Goal: Task Accomplishment & Management: Manage account settings

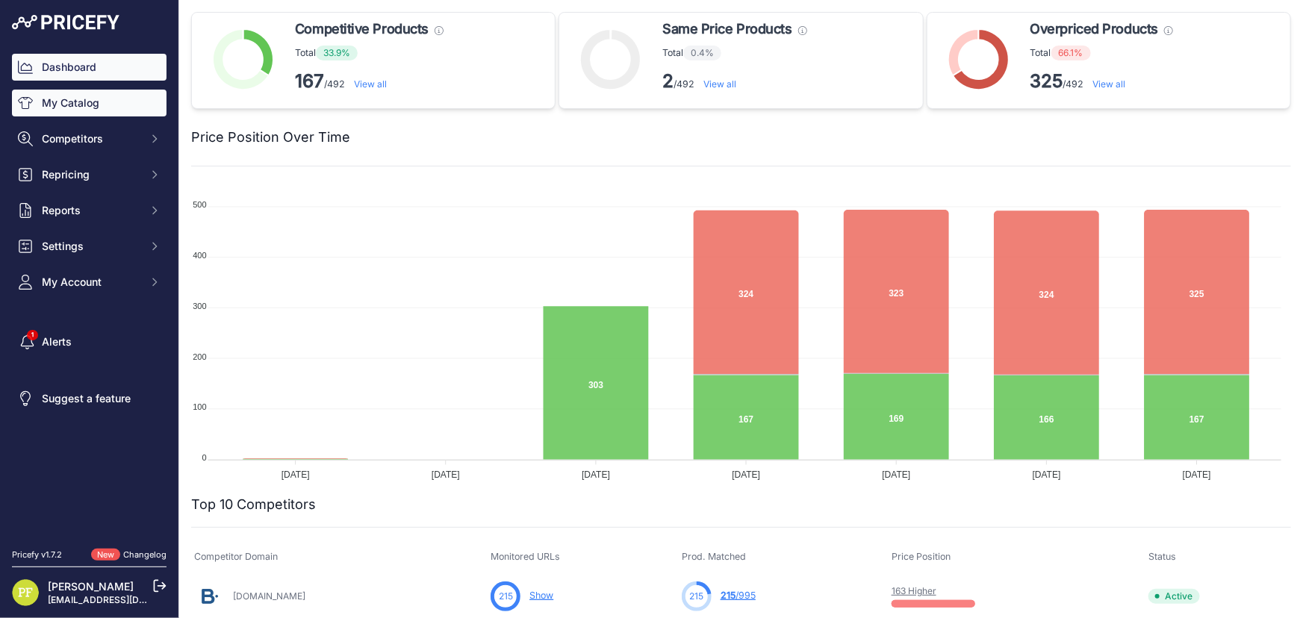
click at [84, 99] on link "My Catalog" at bounding box center [89, 103] width 155 height 27
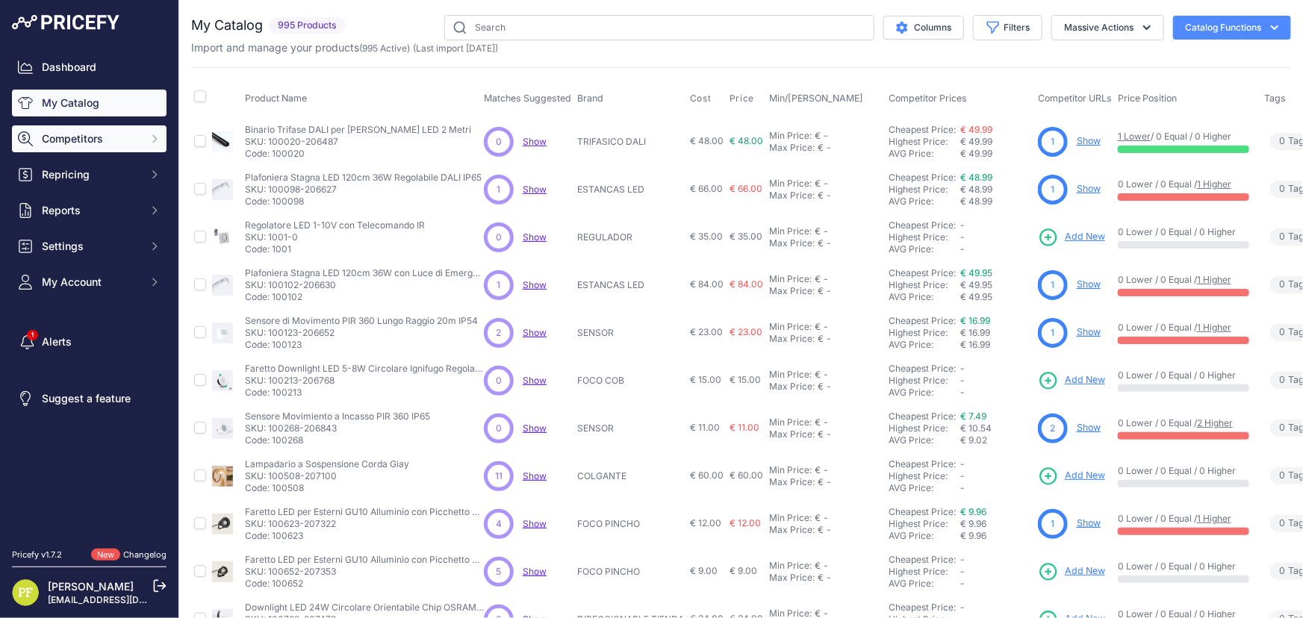
click at [123, 132] on span "Competitors" at bounding box center [91, 138] width 98 height 15
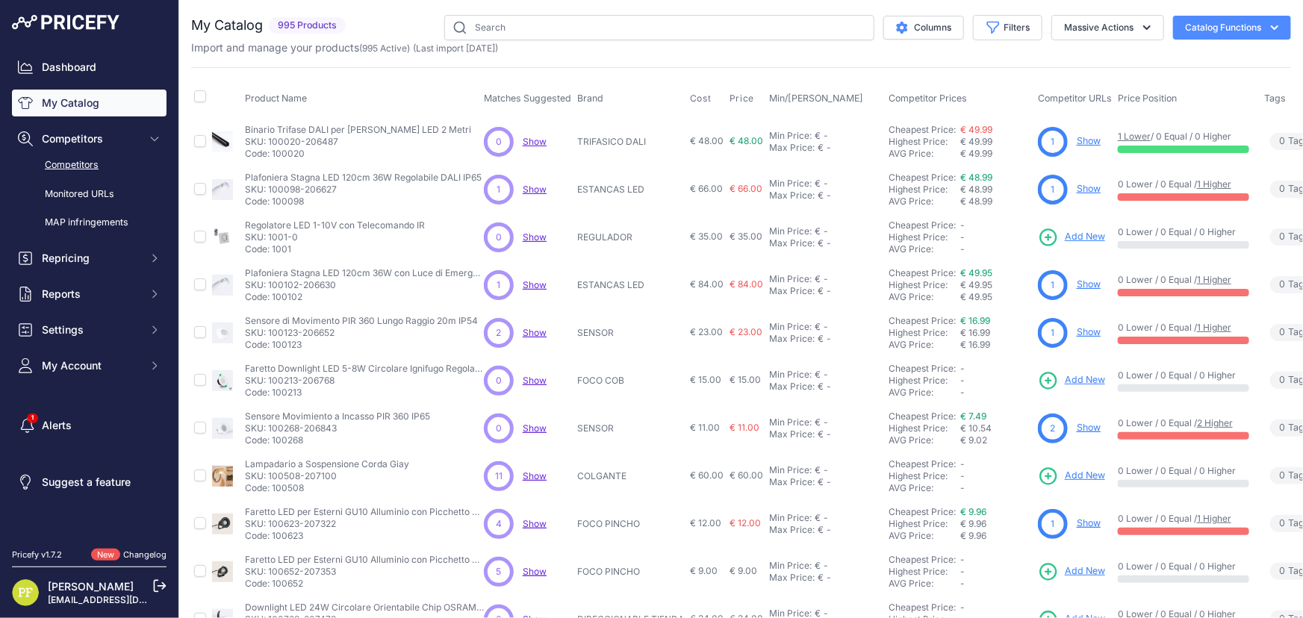
click at [95, 169] on link "Competitors" at bounding box center [89, 165] width 155 height 26
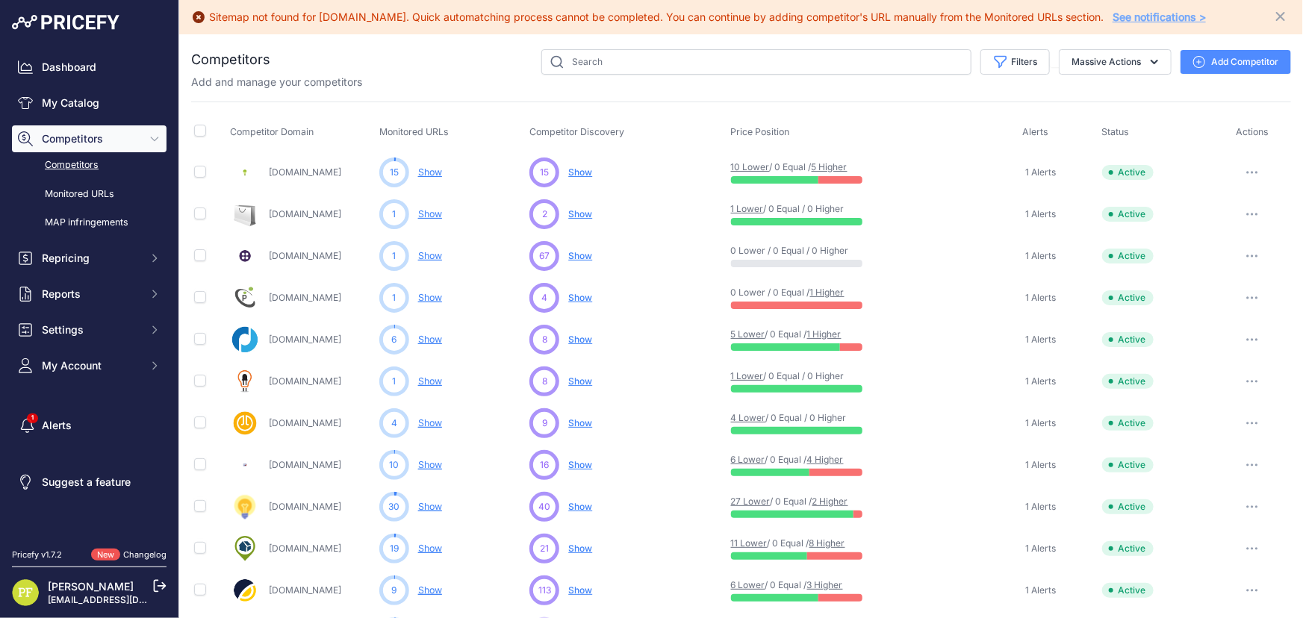
click at [581, 213] on span "Show" at bounding box center [580, 213] width 24 height 11
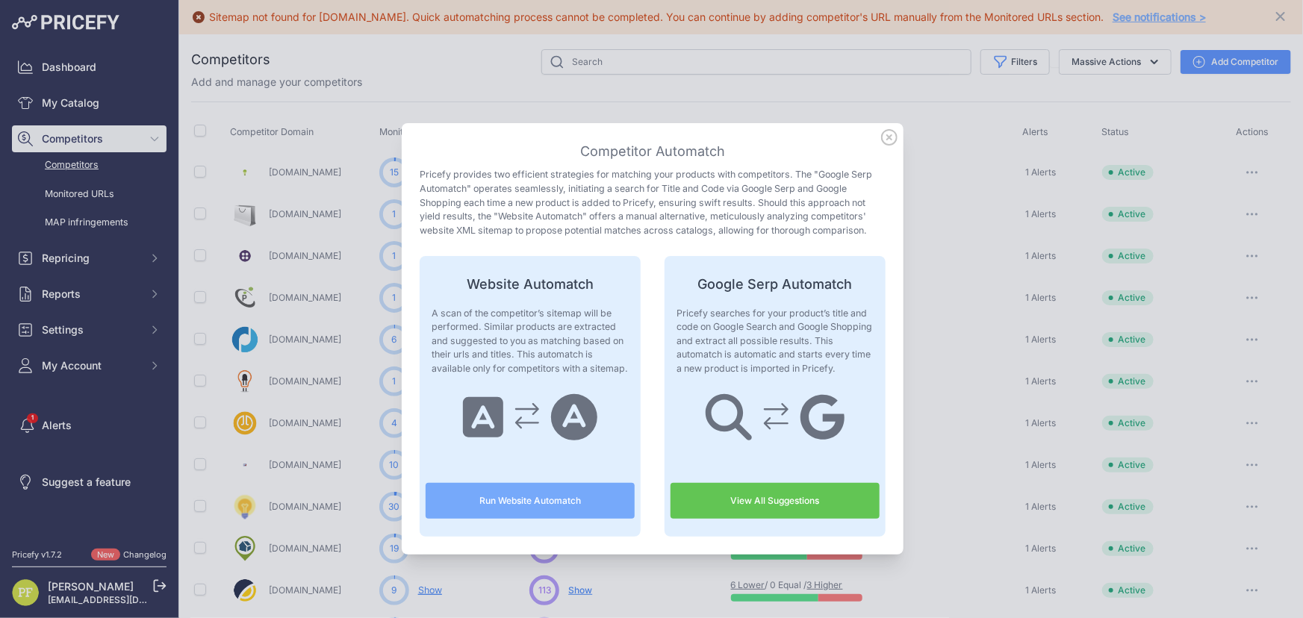
click at [552, 498] on button "Run Website Automatch" at bounding box center [529, 501] width 209 height 36
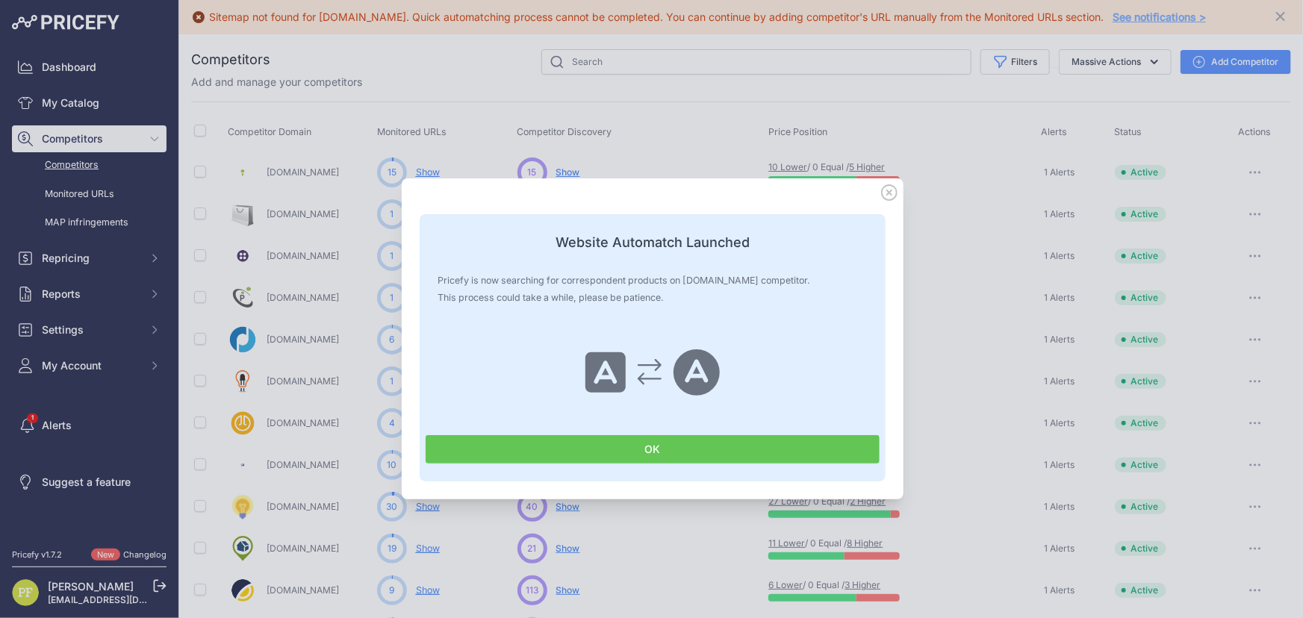
click at [327, 237] on div at bounding box center [651, 309] width 1303 height 618
click at [664, 455] on button "OK" at bounding box center [652, 449] width 454 height 28
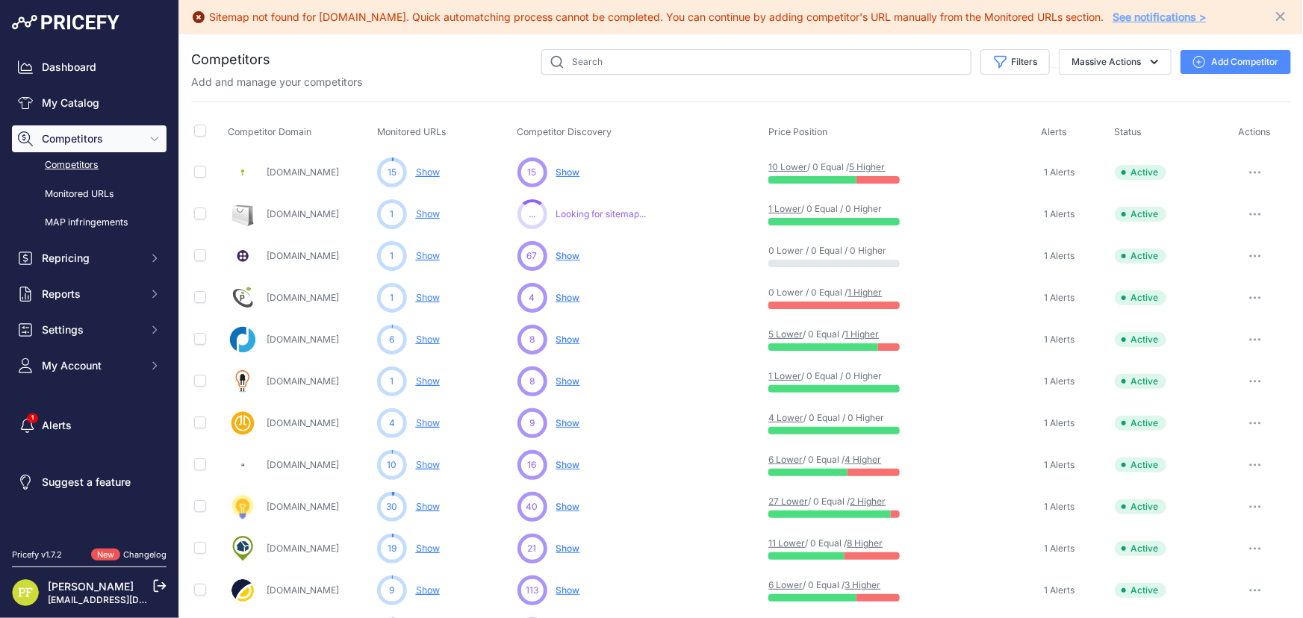
click at [568, 249] on span "Show No suggestions available yet for this competitor" at bounding box center [568, 256] width 24 height 15
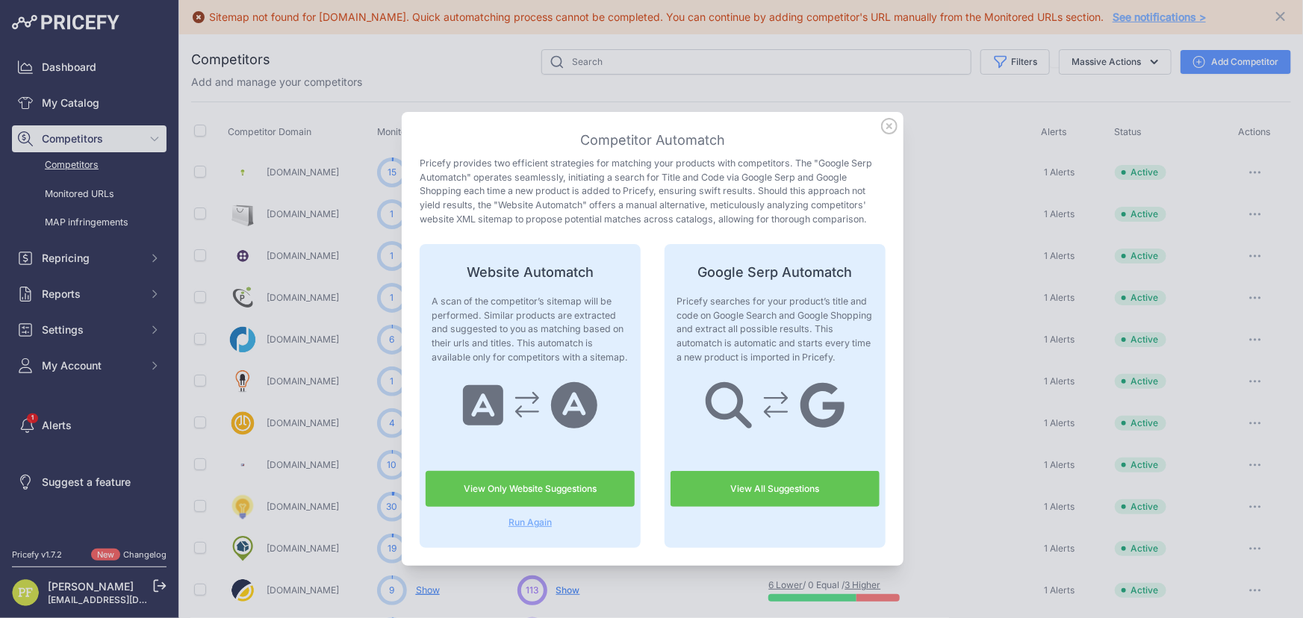
click at [301, 240] on div at bounding box center [651, 309] width 1303 height 618
click at [883, 122] on icon at bounding box center [889, 126] width 16 height 16
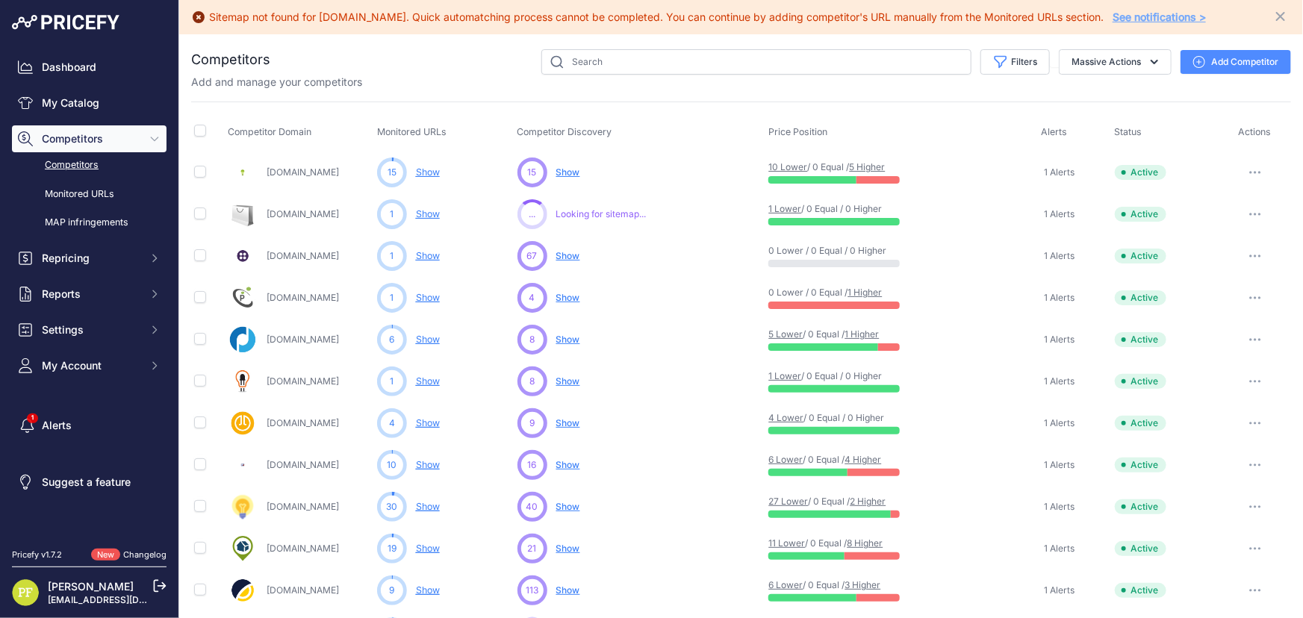
scroll to position [67, 0]
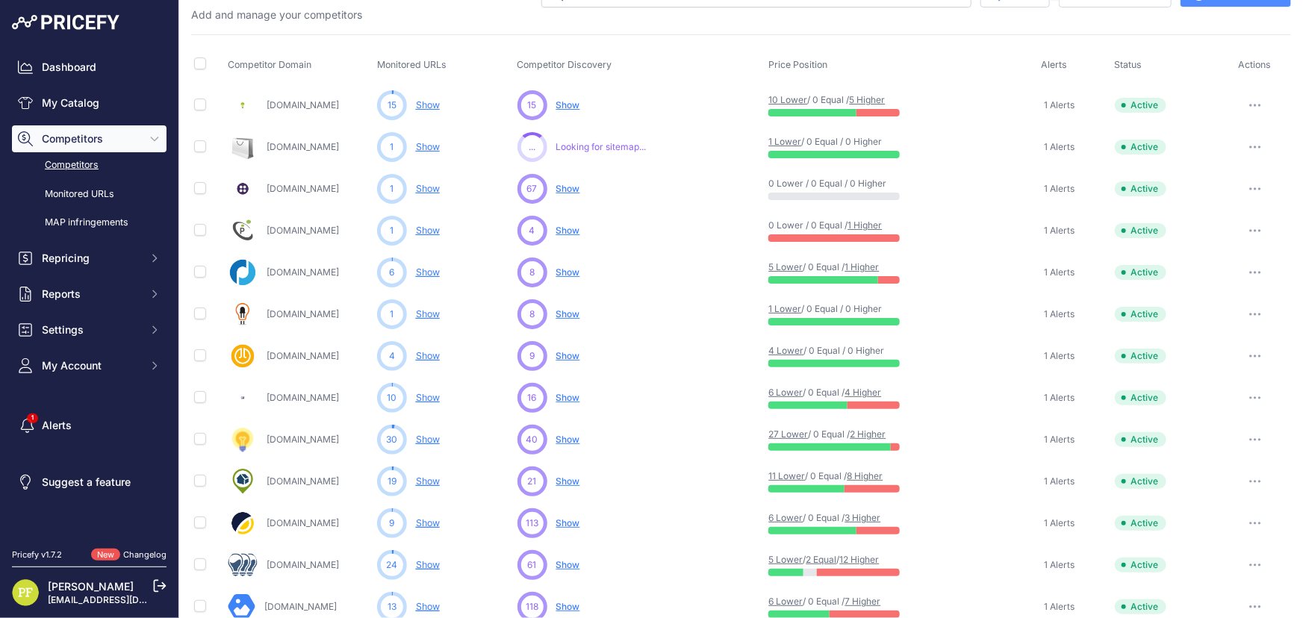
click at [558, 311] on span "Show" at bounding box center [568, 313] width 24 height 11
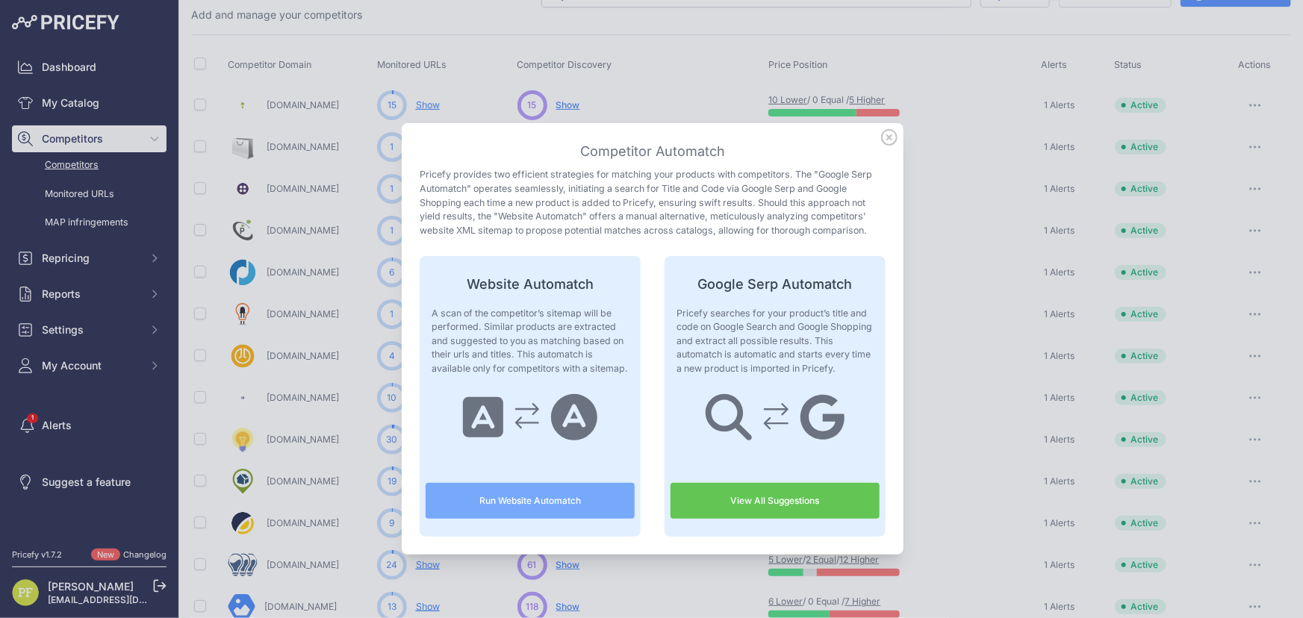
click at [534, 500] on button "Run Website Automatch" at bounding box center [529, 501] width 209 height 36
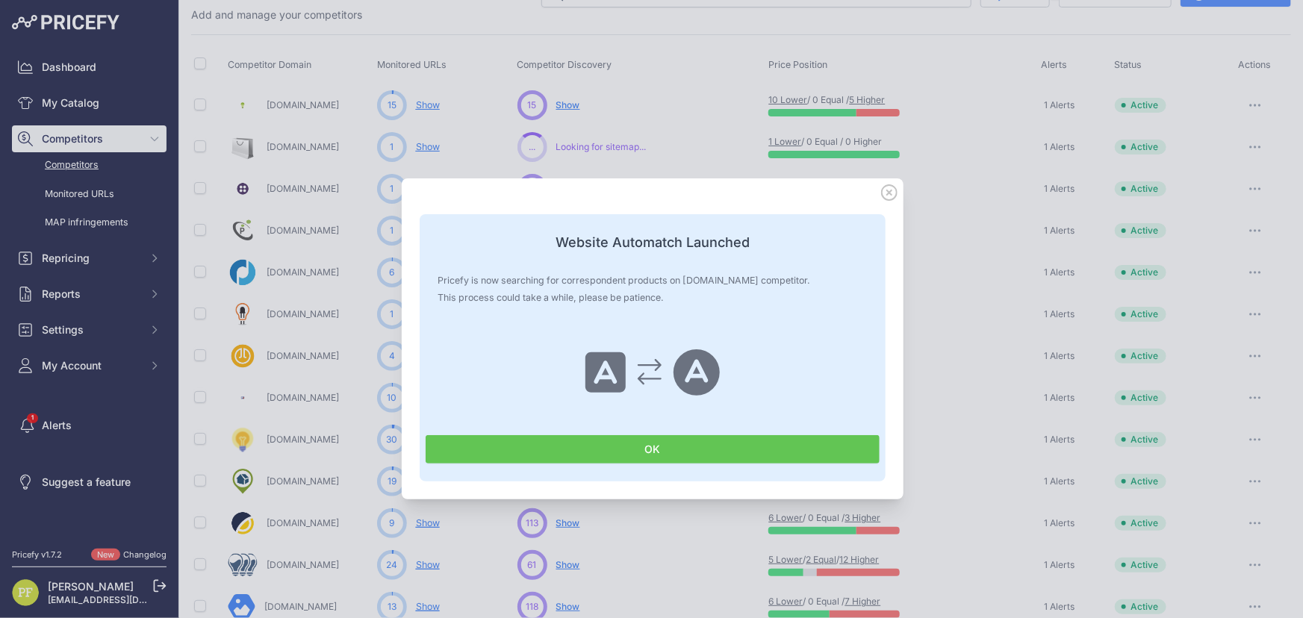
click at [343, 434] on div at bounding box center [651, 309] width 1303 height 618
click at [564, 448] on button "OK" at bounding box center [652, 449] width 454 height 28
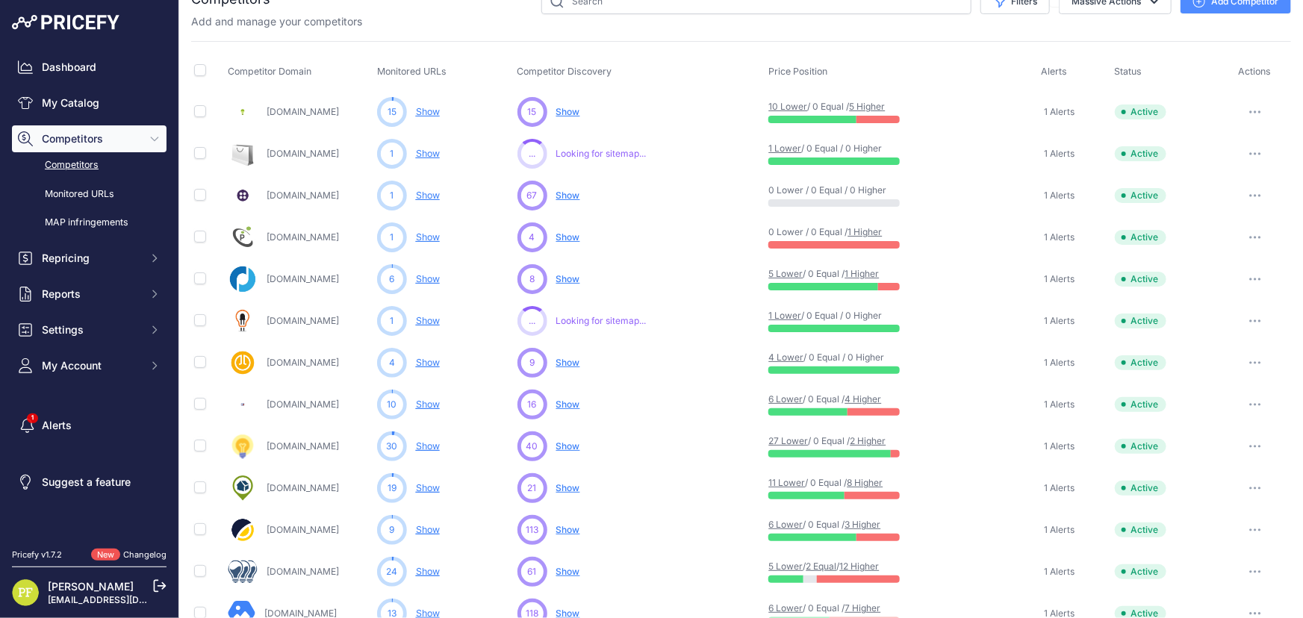
scroll to position [60, 0]
click at [567, 237] on span "Show" at bounding box center [568, 237] width 24 height 11
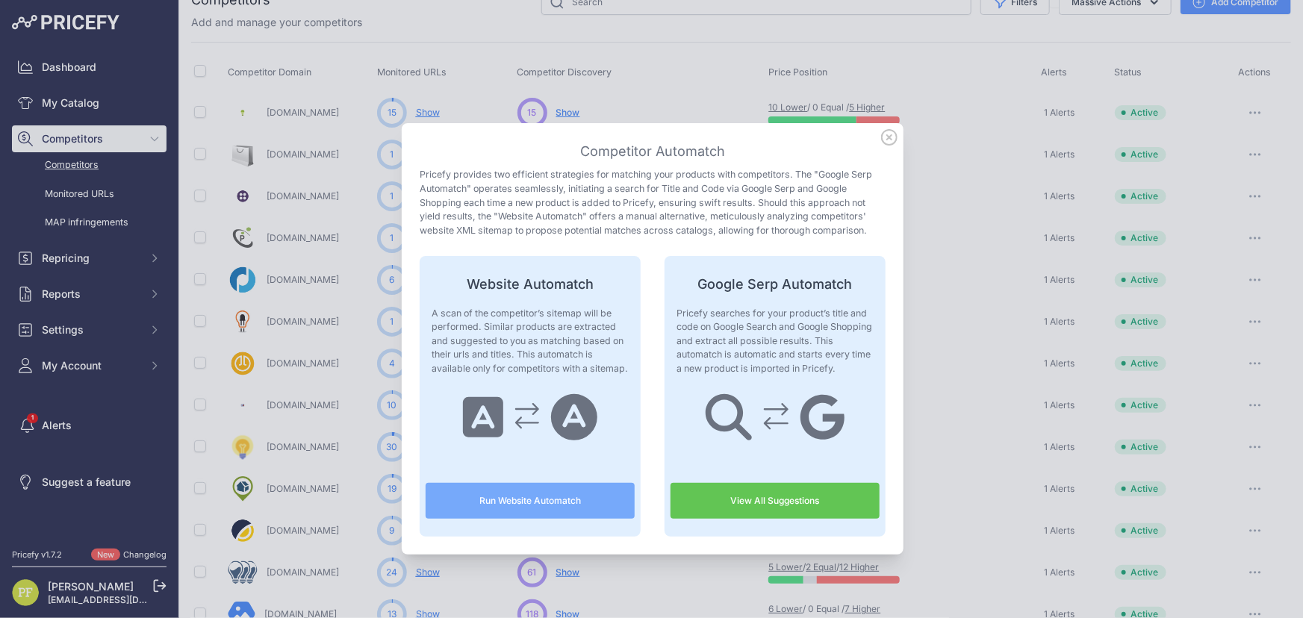
click at [525, 493] on button "Run Website Automatch" at bounding box center [529, 501] width 209 height 36
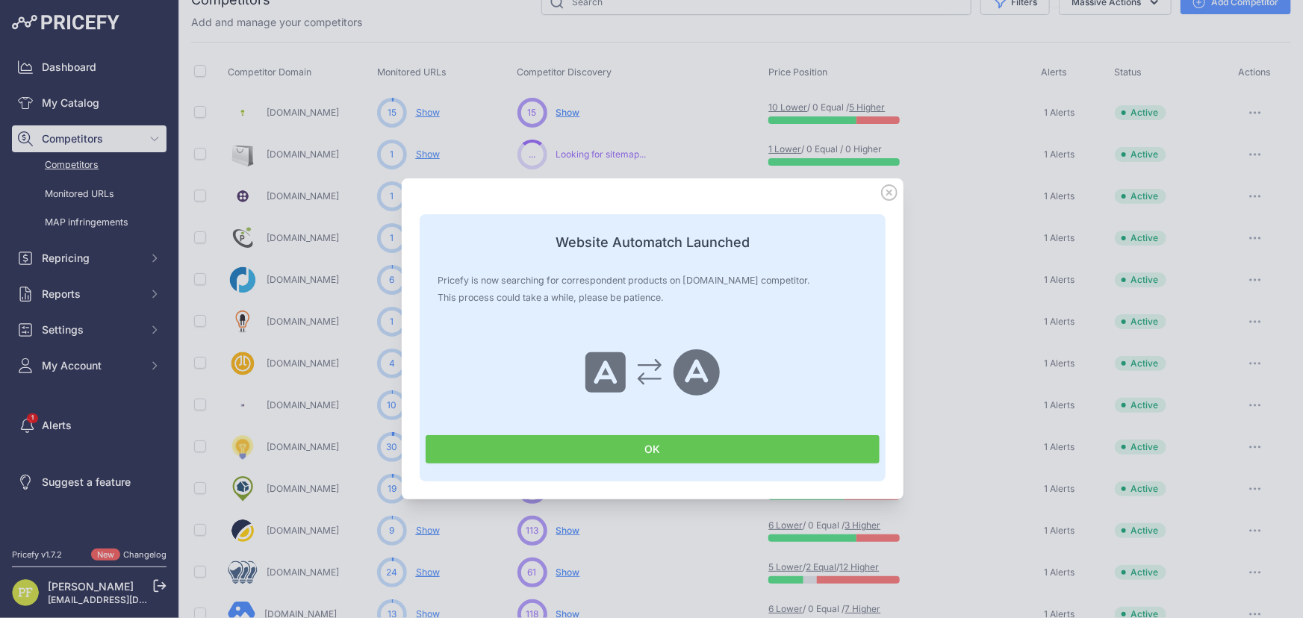
click at [882, 182] on div "Competitor Automatch Pricefy provides two efficient strategies for matching you…" at bounding box center [653, 338] width 502 height 321
click at [882, 186] on icon at bounding box center [889, 192] width 15 height 15
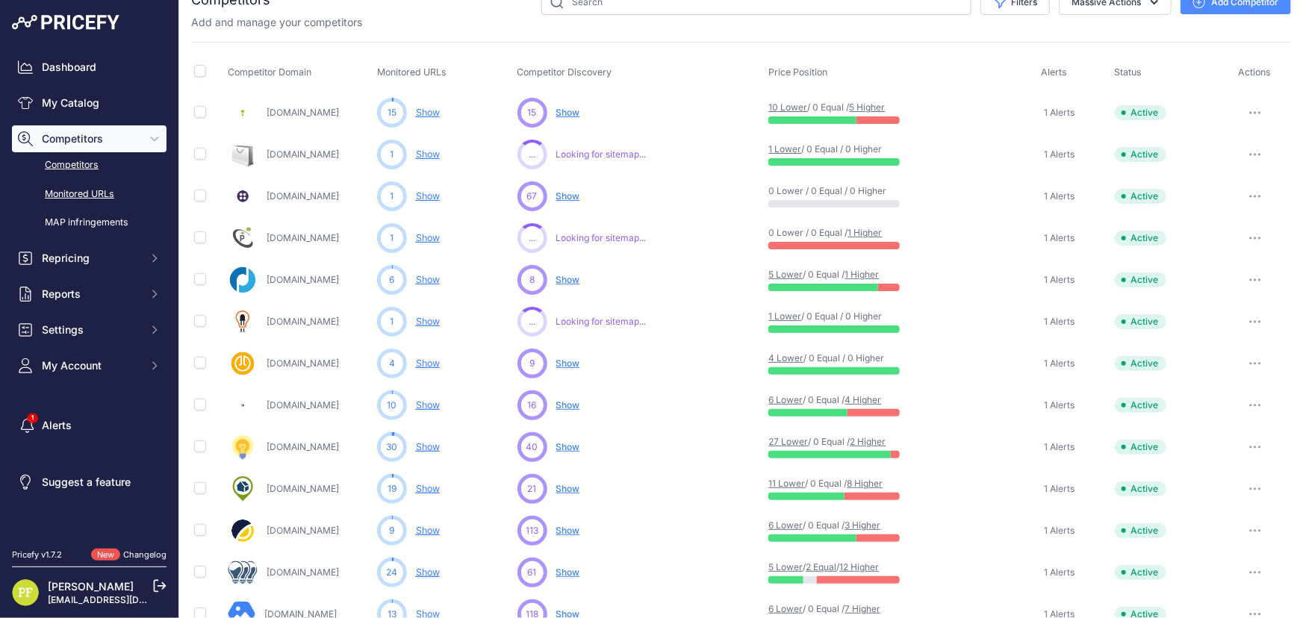
click at [87, 186] on link "Monitored URLs" at bounding box center [89, 194] width 155 height 26
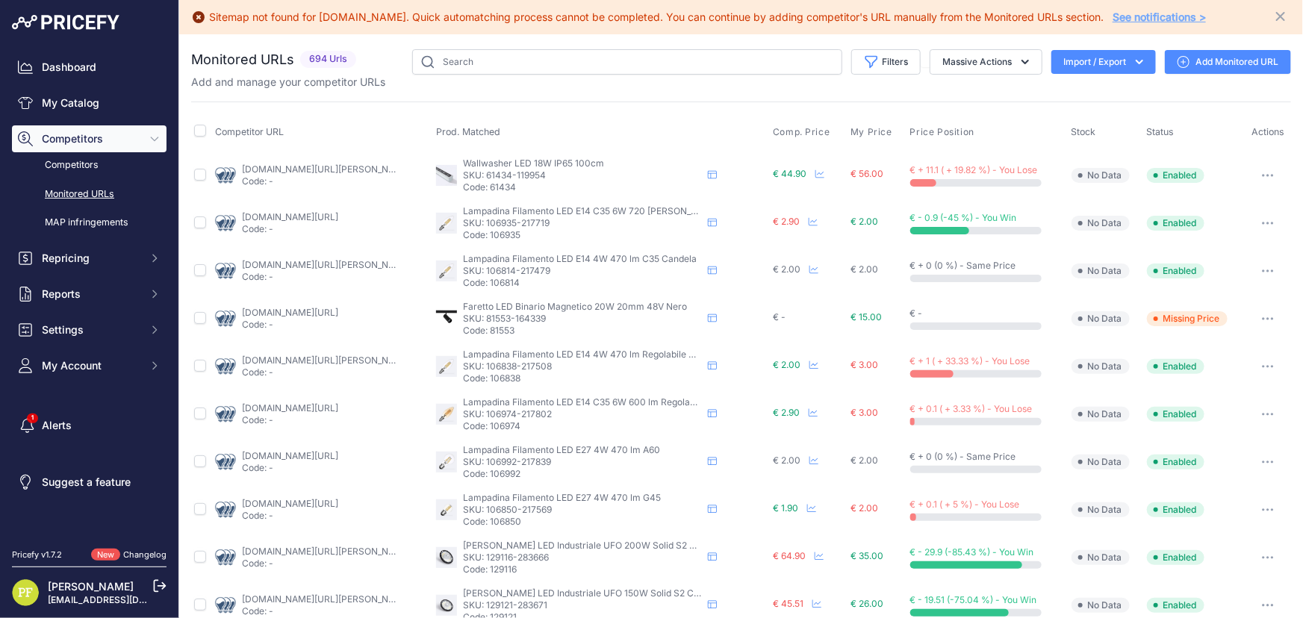
click at [302, 308] on link "ledleditalia.it/c/faretti-led/da-binario/magnetico/?prirule_jdsnikfkfjsd=10157" at bounding box center [290, 312] width 96 height 11
click at [1263, 318] on icon "button" at bounding box center [1263, 318] width 1 height 1
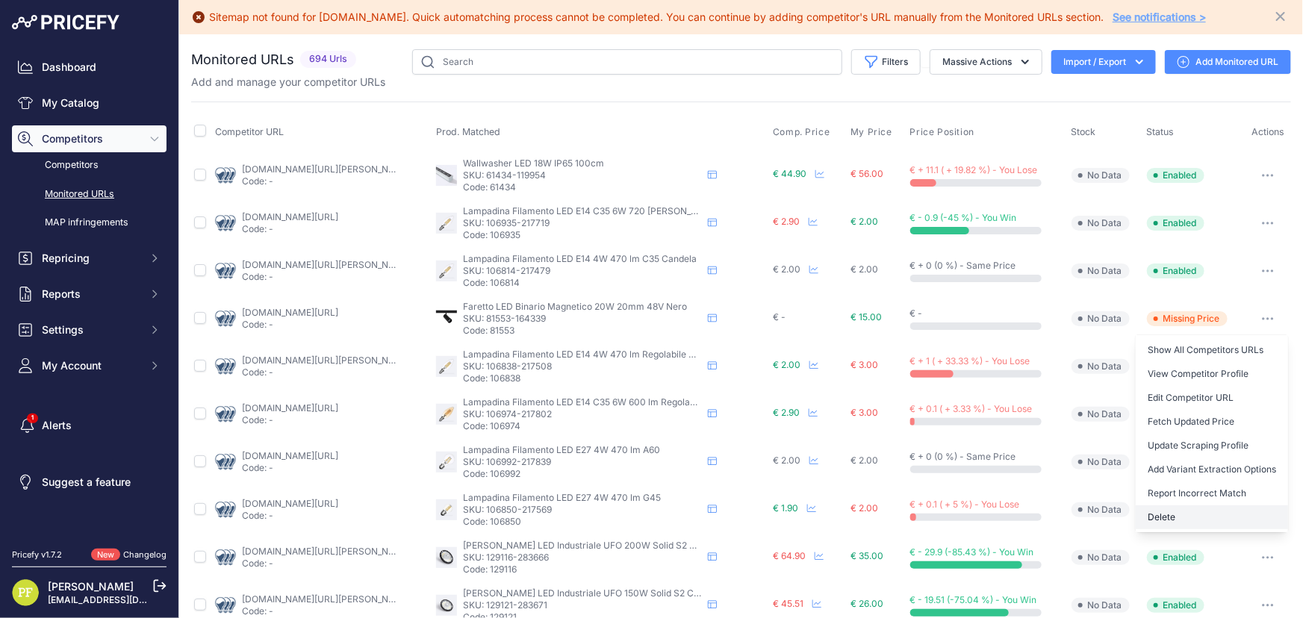
click at [1182, 512] on button "Delete" at bounding box center [1211, 517] width 152 height 24
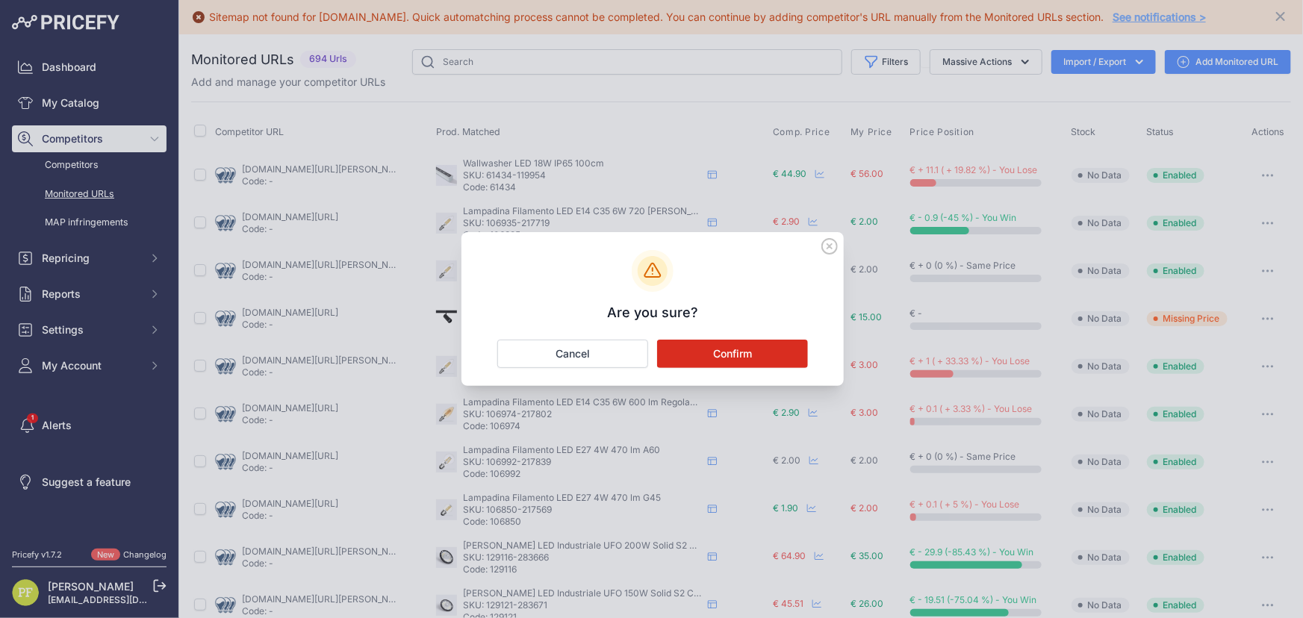
click at [731, 344] on button "Confirm" at bounding box center [732, 354] width 151 height 28
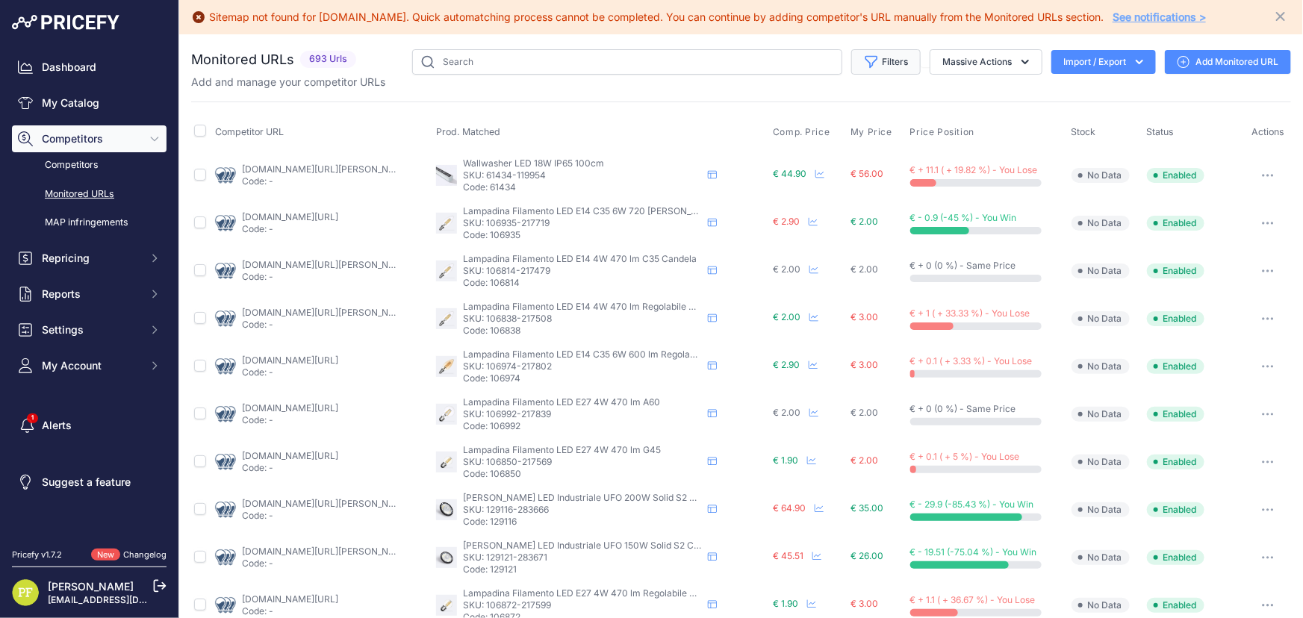
click at [890, 59] on button "Filters" at bounding box center [885, 61] width 69 height 25
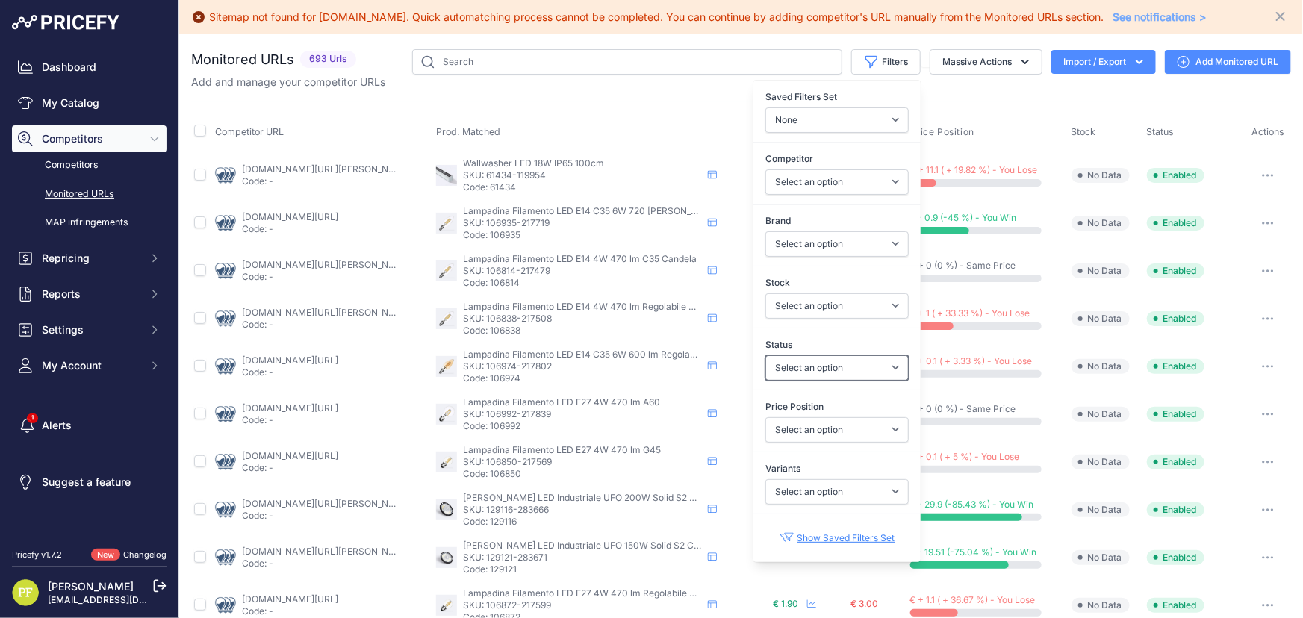
click at [856, 364] on select "Select an option Enabled Disabled In progress Scraping Failed Not Found Missing…" at bounding box center [836, 367] width 143 height 25
select select "5"
click at [765, 355] on select "Select an option Enabled Disabled In progress Scraping Failed Not Found Missing…" at bounding box center [836, 367] width 143 height 25
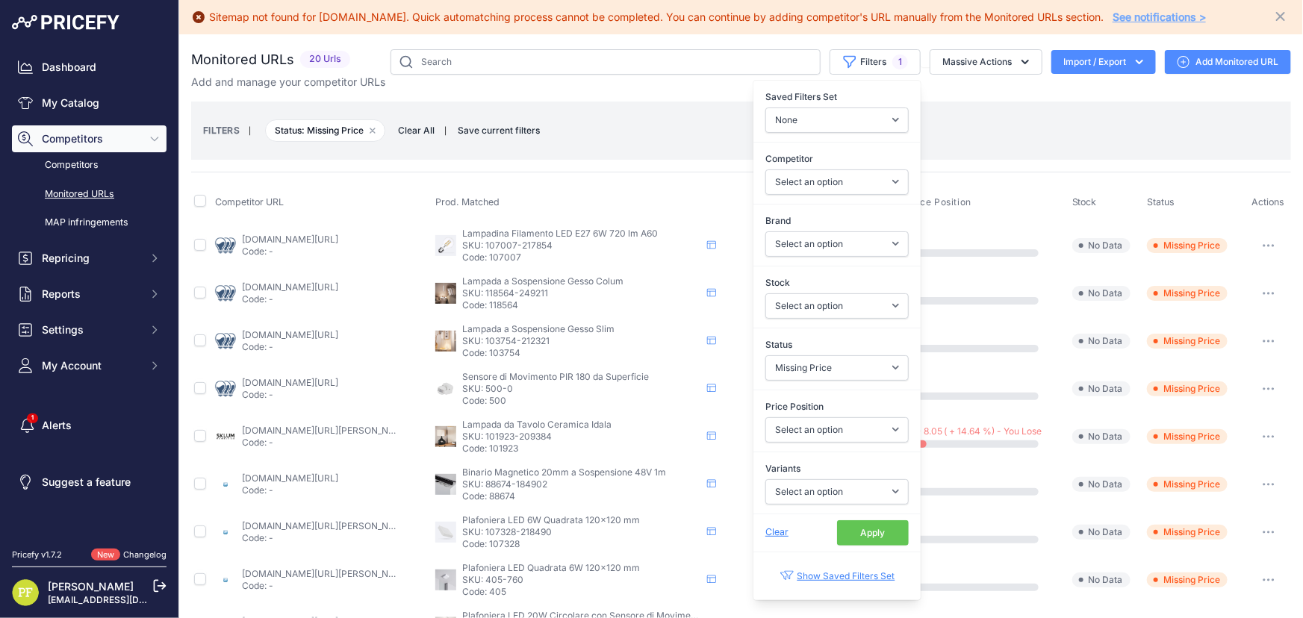
click at [943, 96] on div "Monitored URLs 20 Urls" at bounding box center [741, 613] width 1100 height 1129
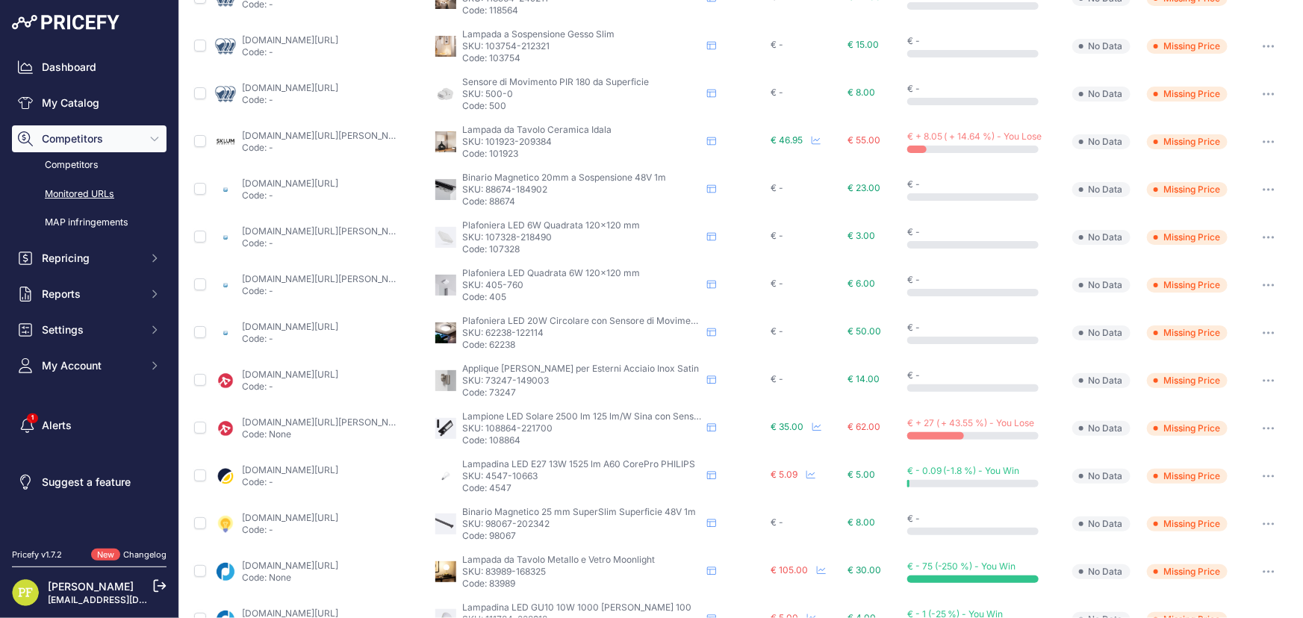
scroll to position [164, 0]
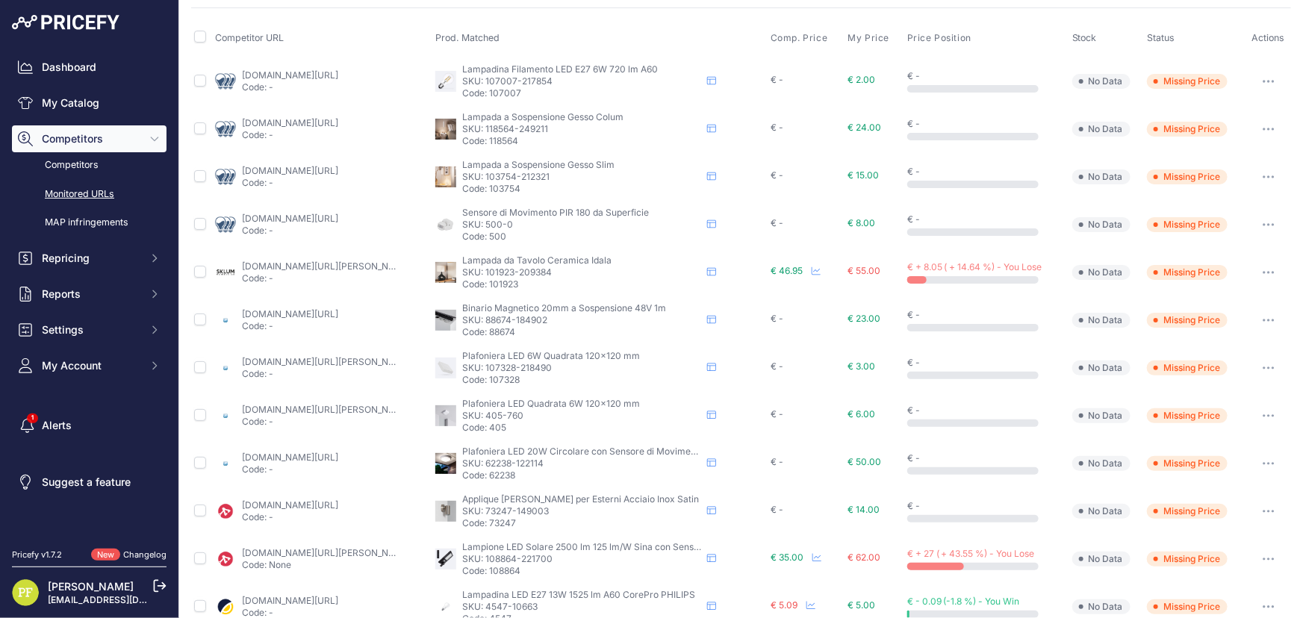
click at [324, 312] on link "silamp.it/binario-magnetico-1metro-48v-sospensione-elettrificato-cavi-esclusi-p…" at bounding box center [290, 313] width 96 height 11
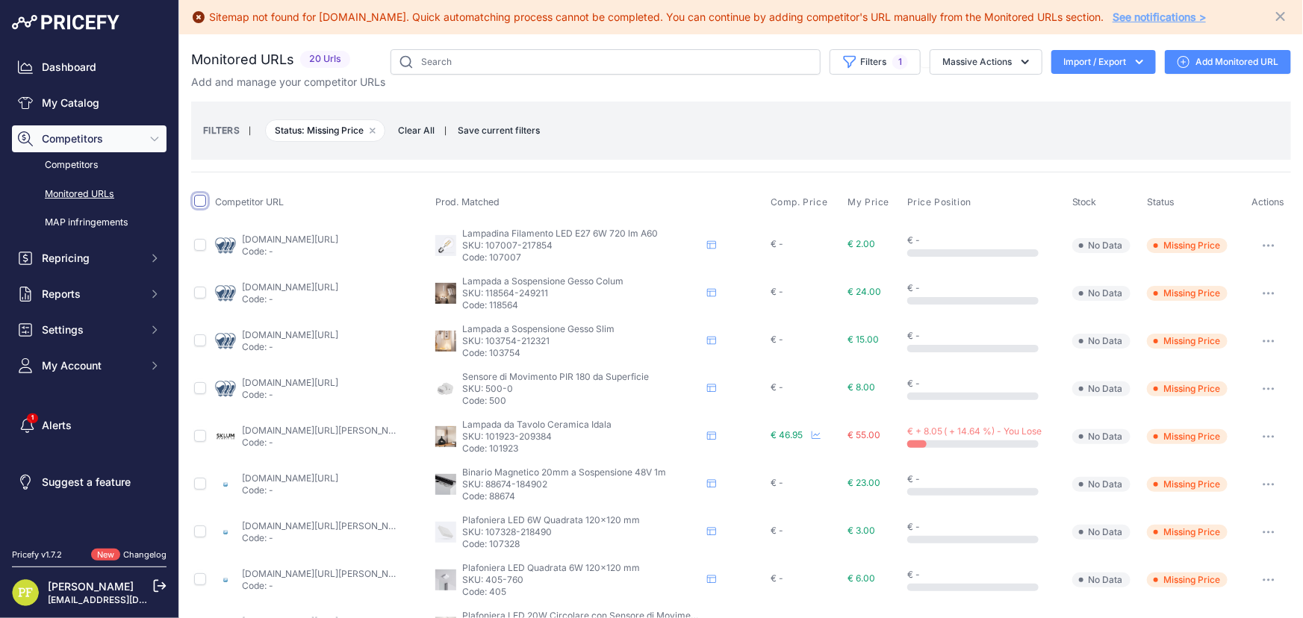
click at [194, 201] on input "checkbox" at bounding box center [200, 201] width 12 height 12
checkbox input "true"
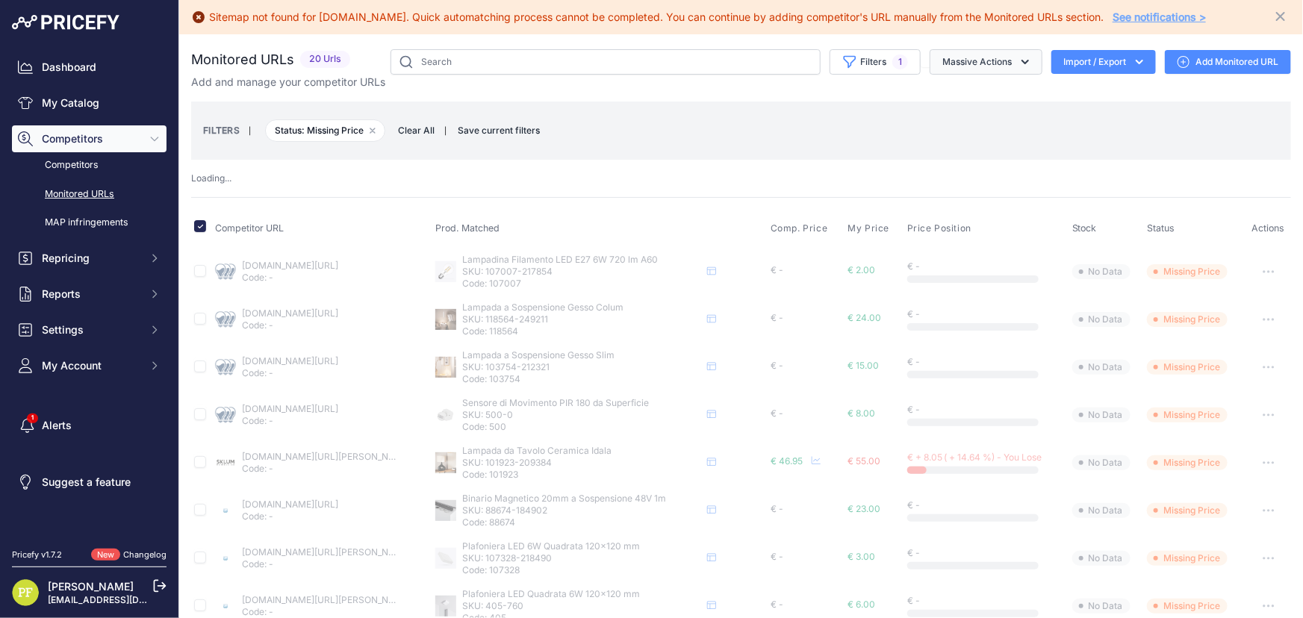
click at [1017, 62] on icon "button" at bounding box center [1024, 61] width 15 height 15
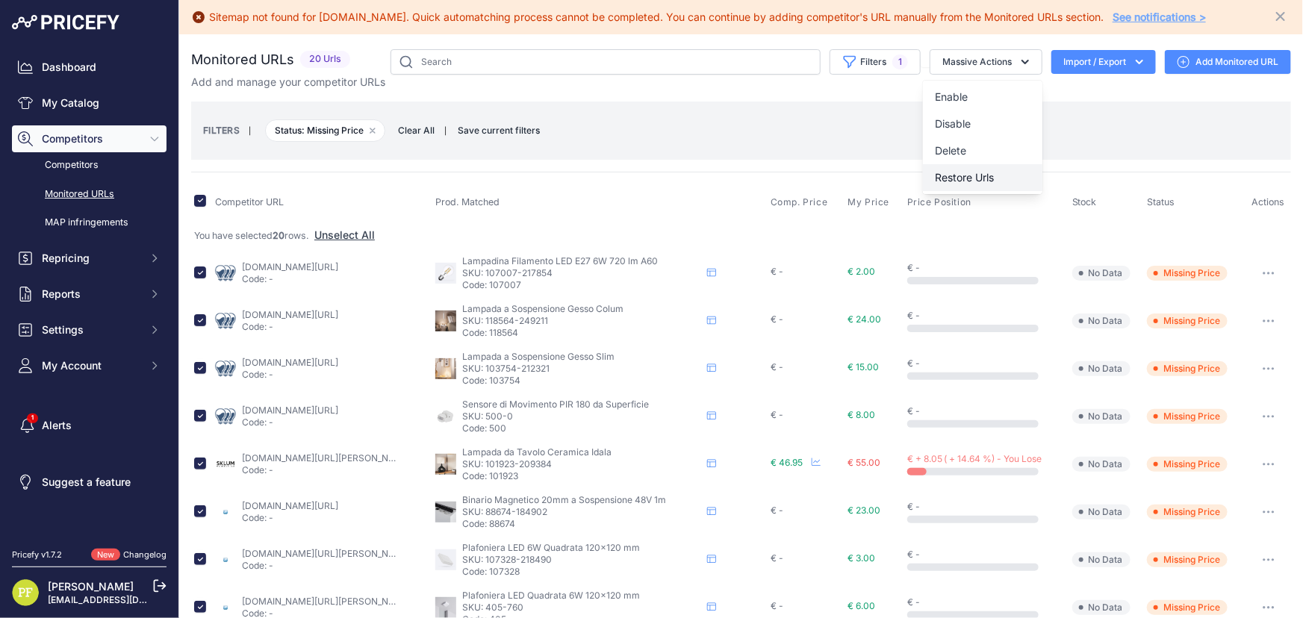
click at [980, 178] on span "Restore Urls" at bounding box center [964, 177] width 59 height 13
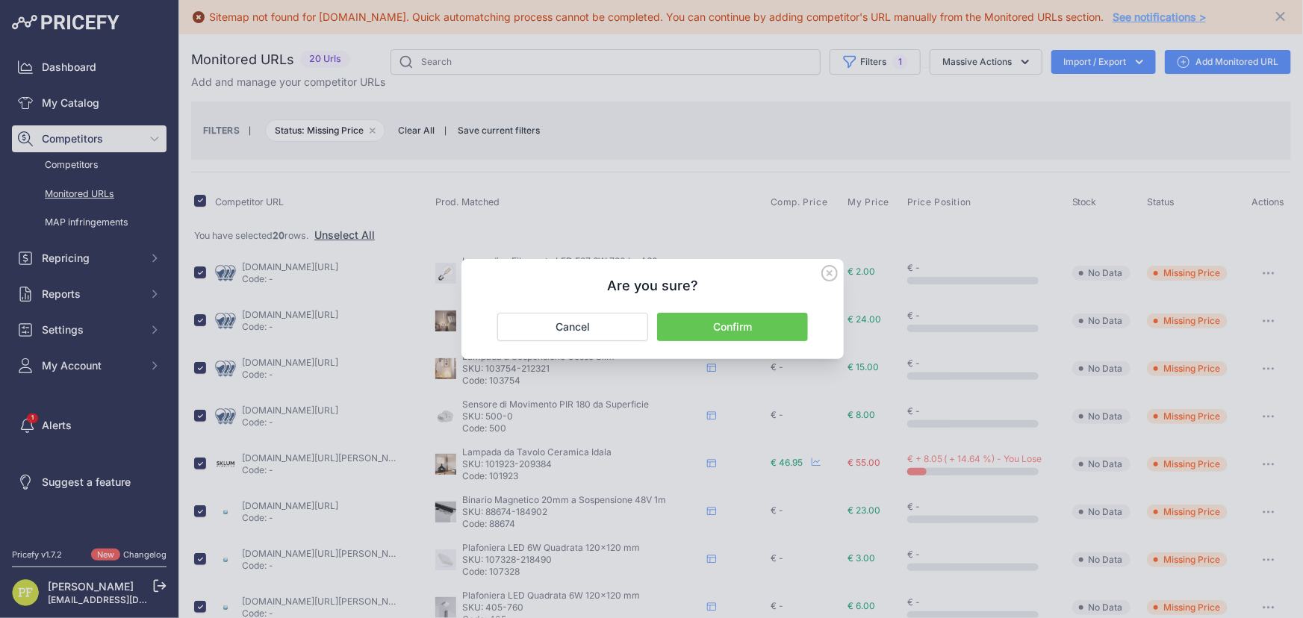
click at [755, 324] on button "Confirm" at bounding box center [732, 327] width 151 height 28
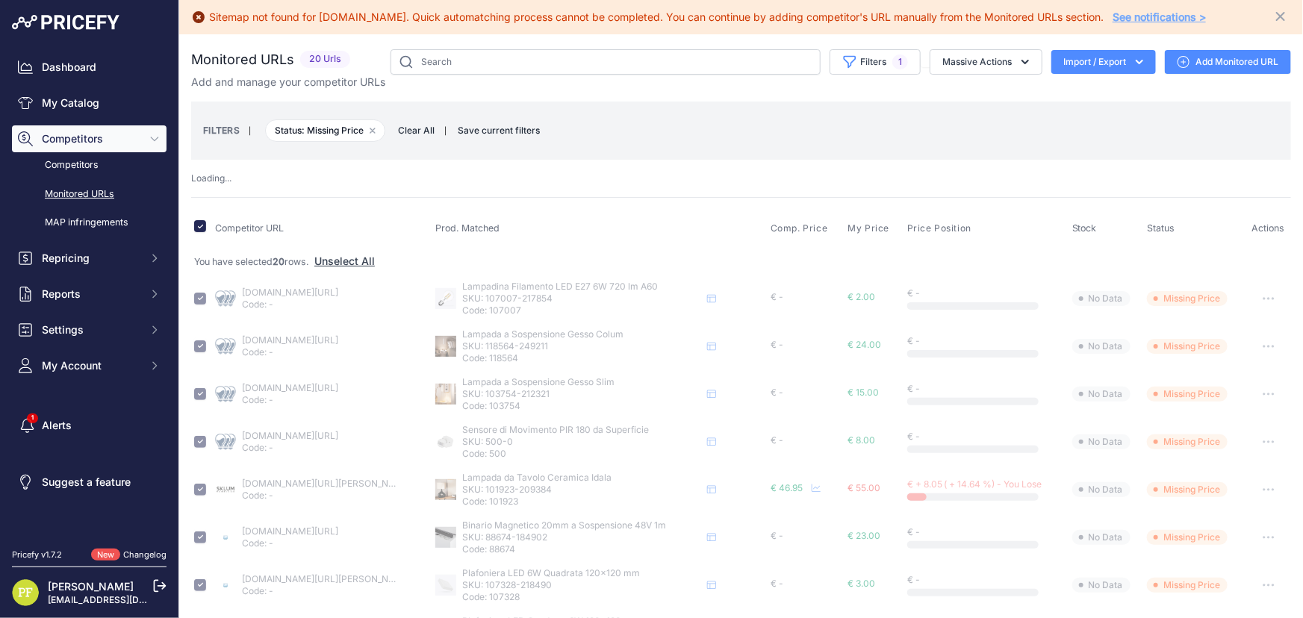
checkbox input "false"
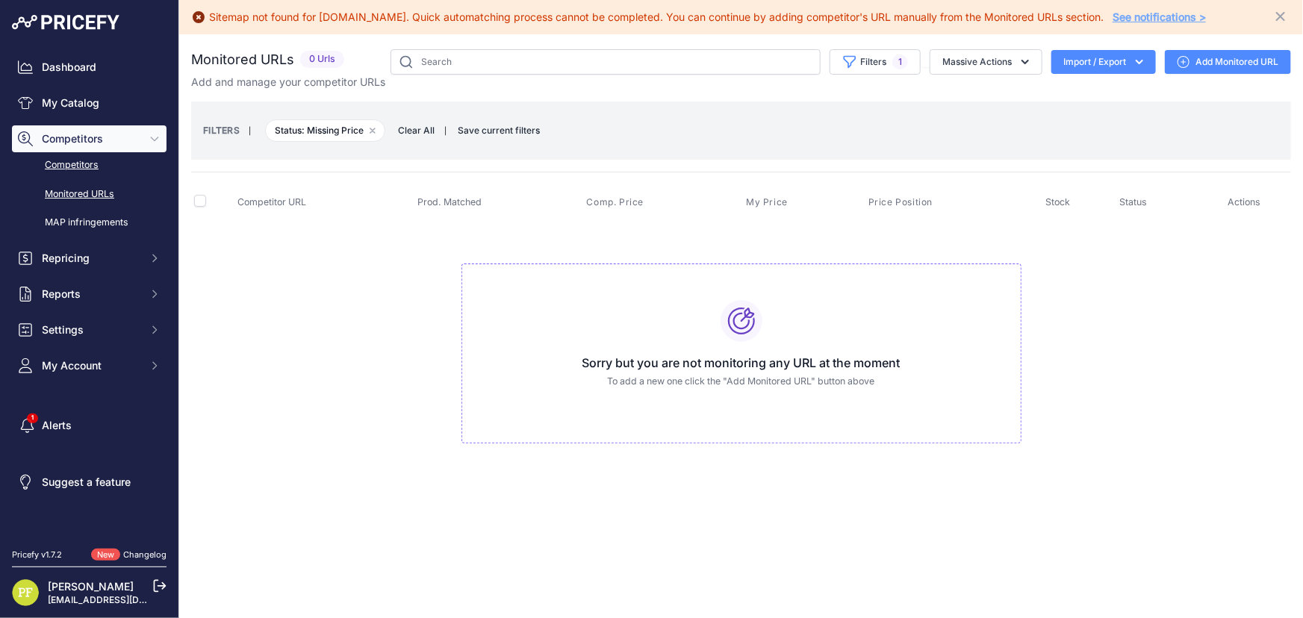
click at [67, 157] on link "Competitors" at bounding box center [89, 165] width 155 height 26
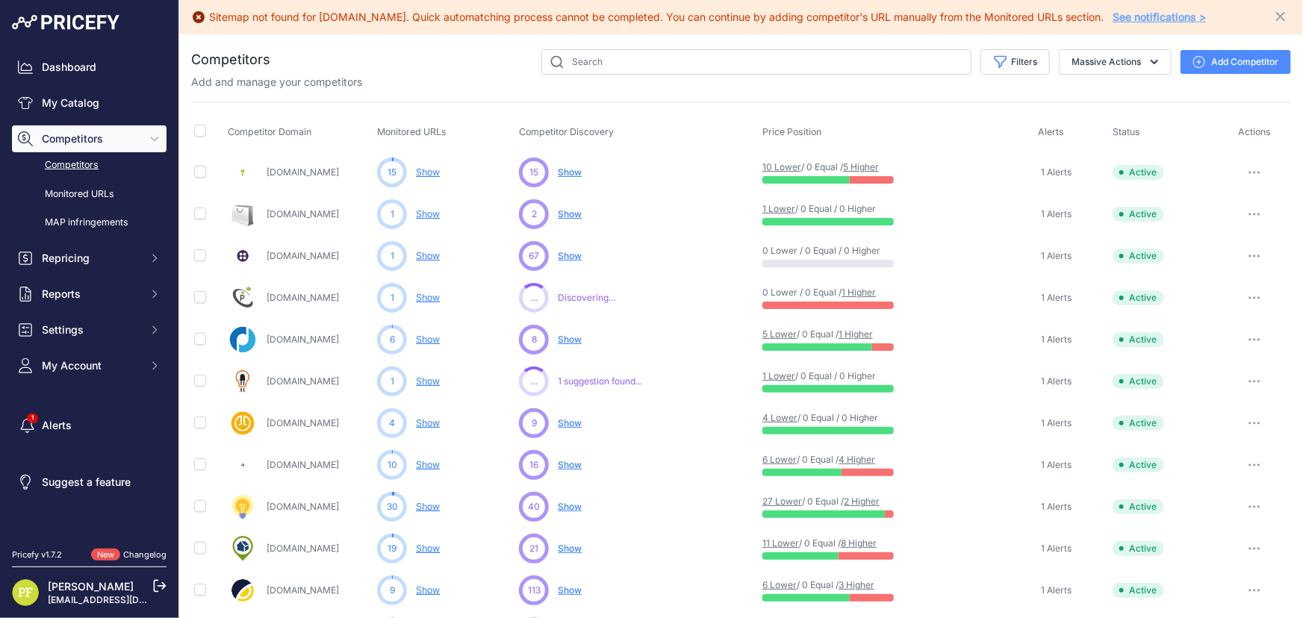
click at [567, 258] on span "Show" at bounding box center [570, 255] width 24 height 11
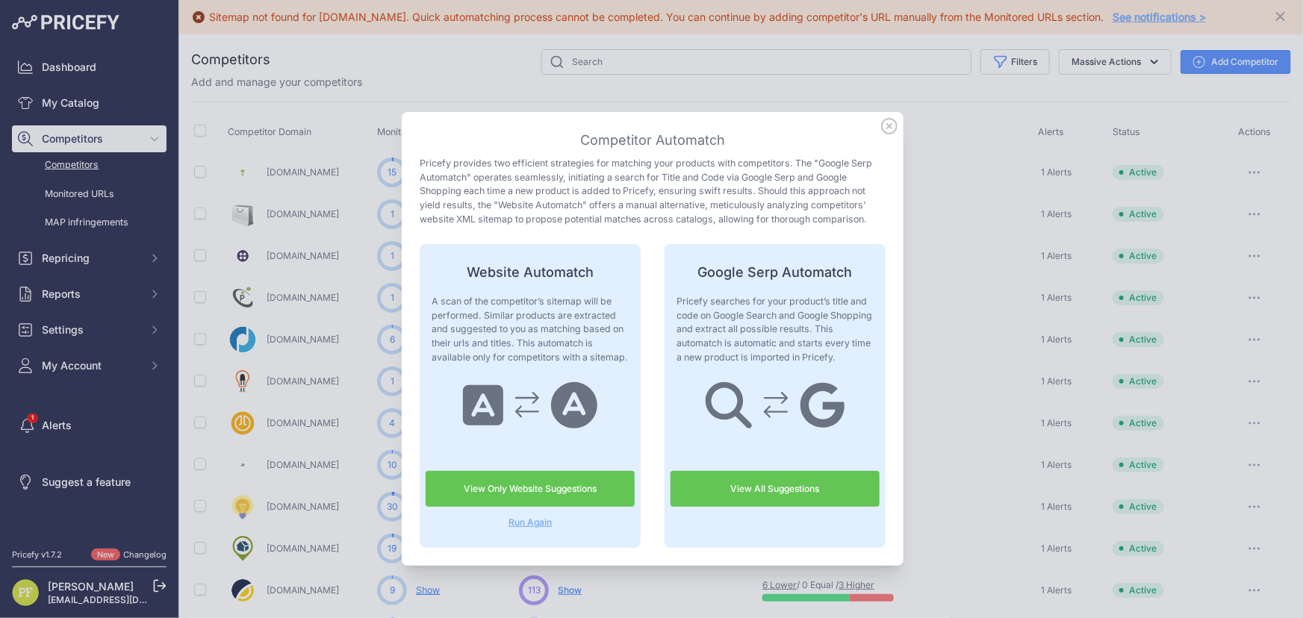
click at [723, 486] on link "View All Suggestions" at bounding box center [774, 489] width 209 height 36
